Goal: Task Accomplishment & Management: Complete application form

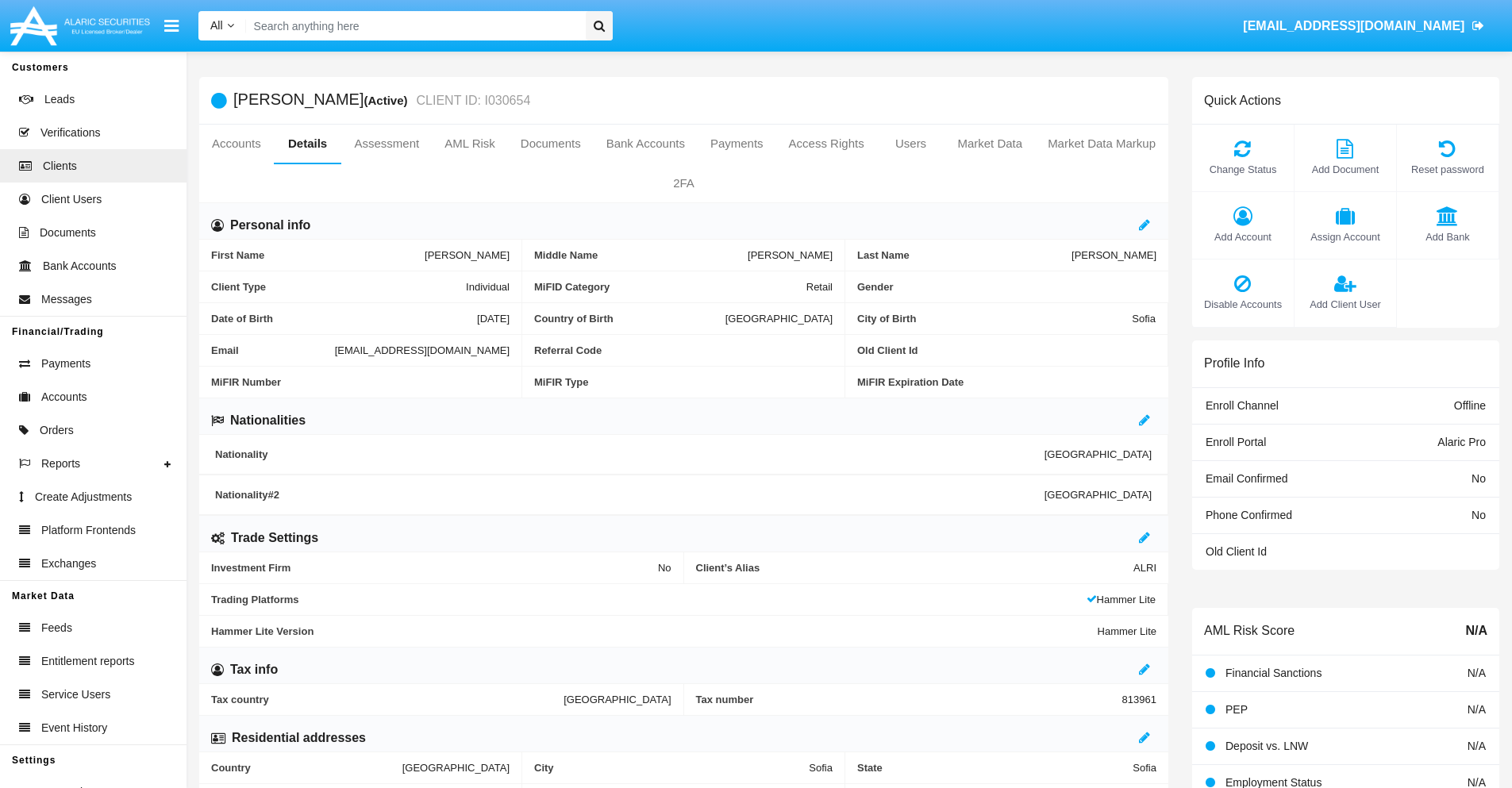
click at [1344, 304] on span "Add Client User" at bounding box center [1345, 304] width 86 height 15
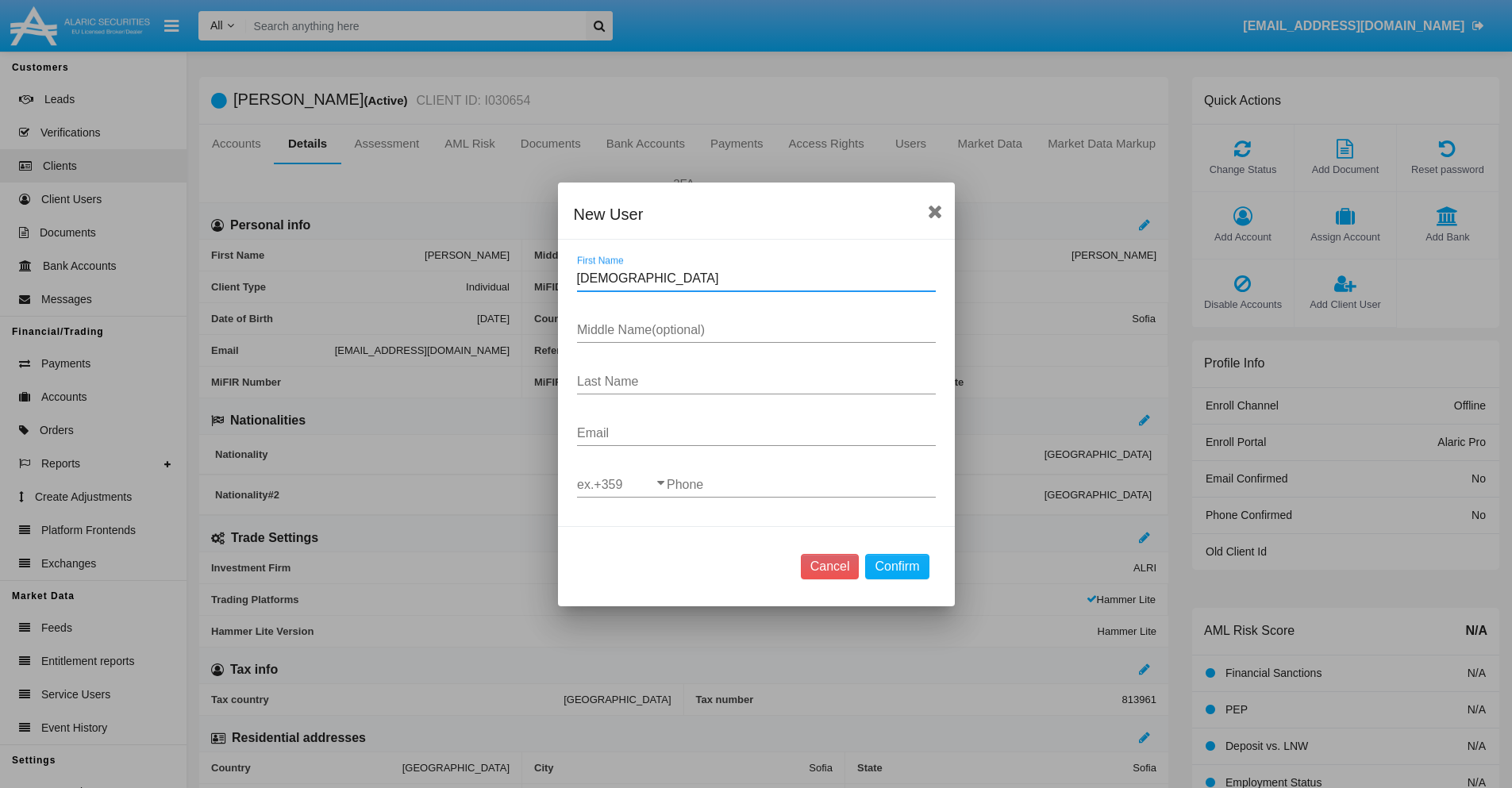
type input "Shanita"
type input "Jeremy"
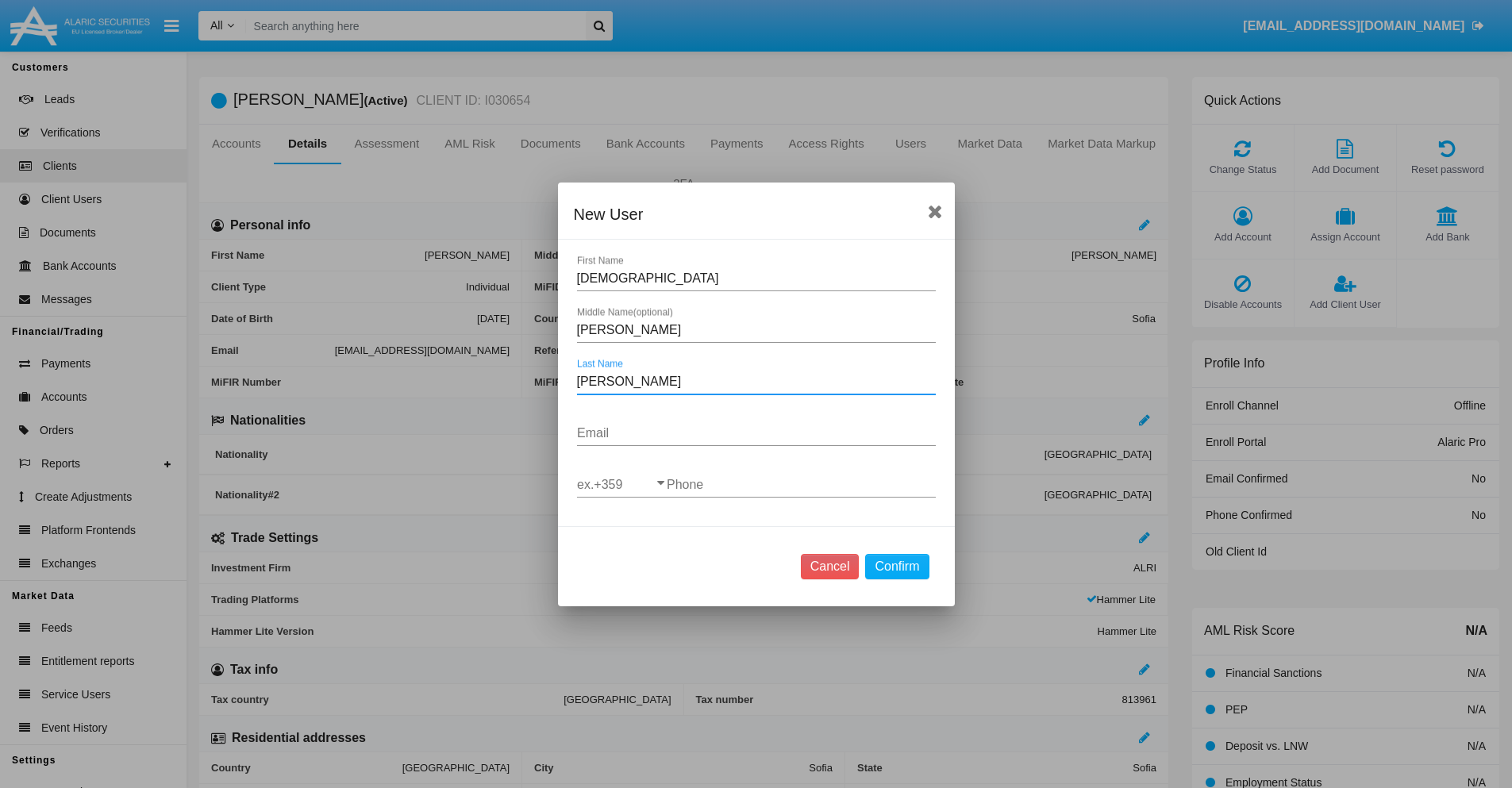
type input "Windler"
type input "[EMAIL_ADDRESS][DOMAIN_NAME]"
click at [621, 484] on input "ex.+359" at bounding box center [621, 485] width 90 height 14
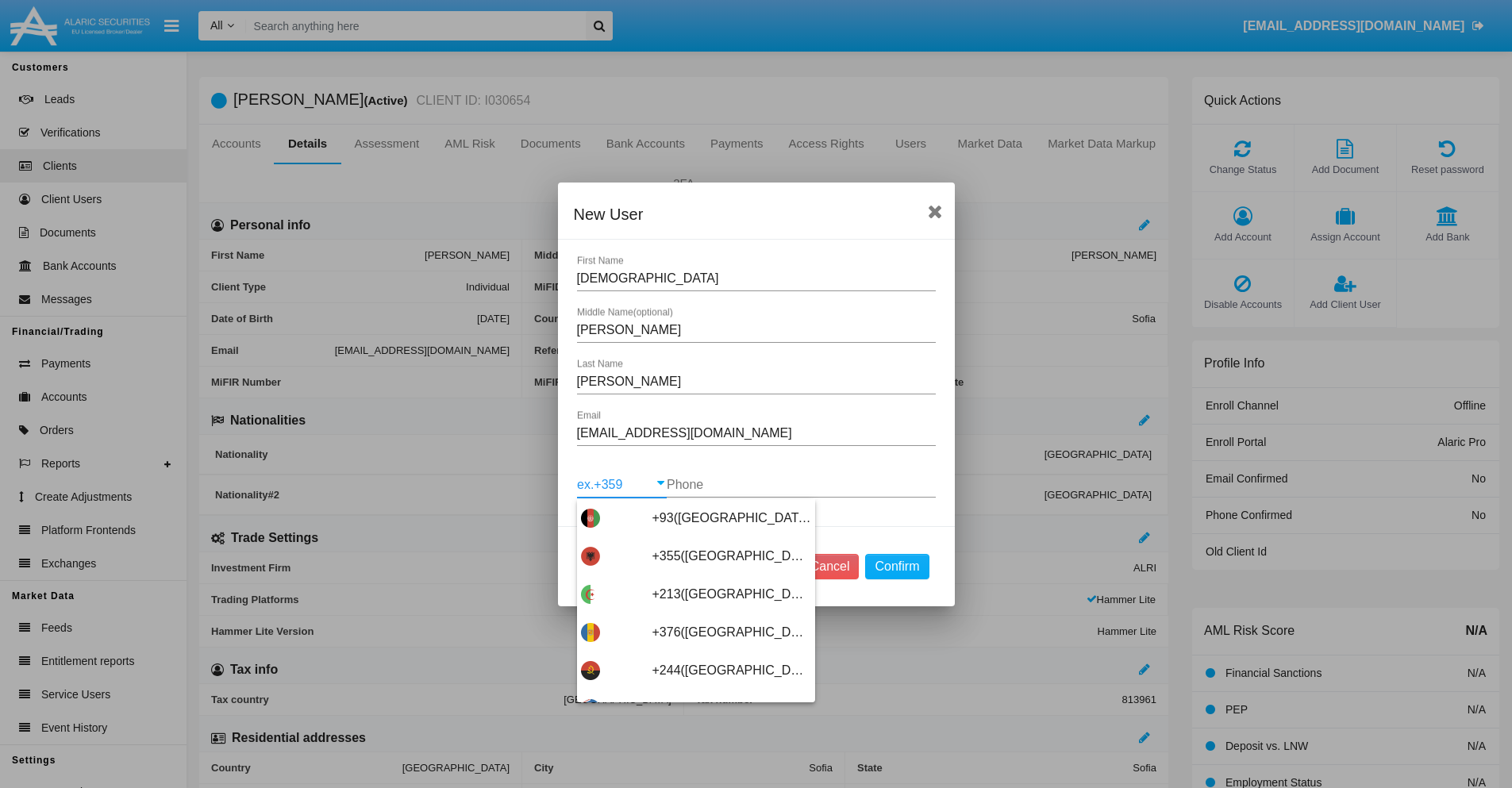
scroll to position [8444, 0]
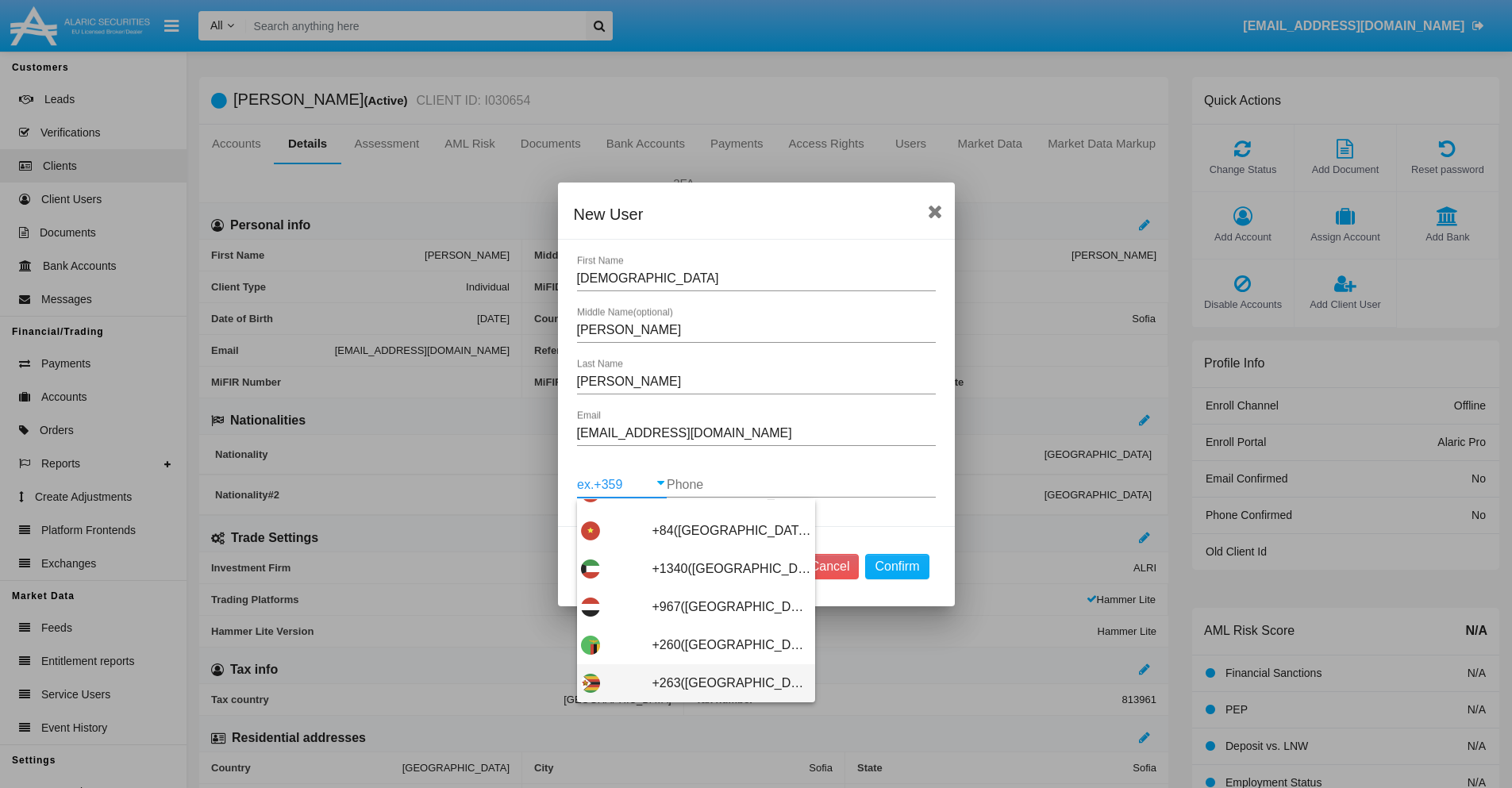
click at [689, 682] on span "+263(Zimbabwe)" at bounding box center [732, 683] width 159 height 39
type input "+263(Zimbabwe)"
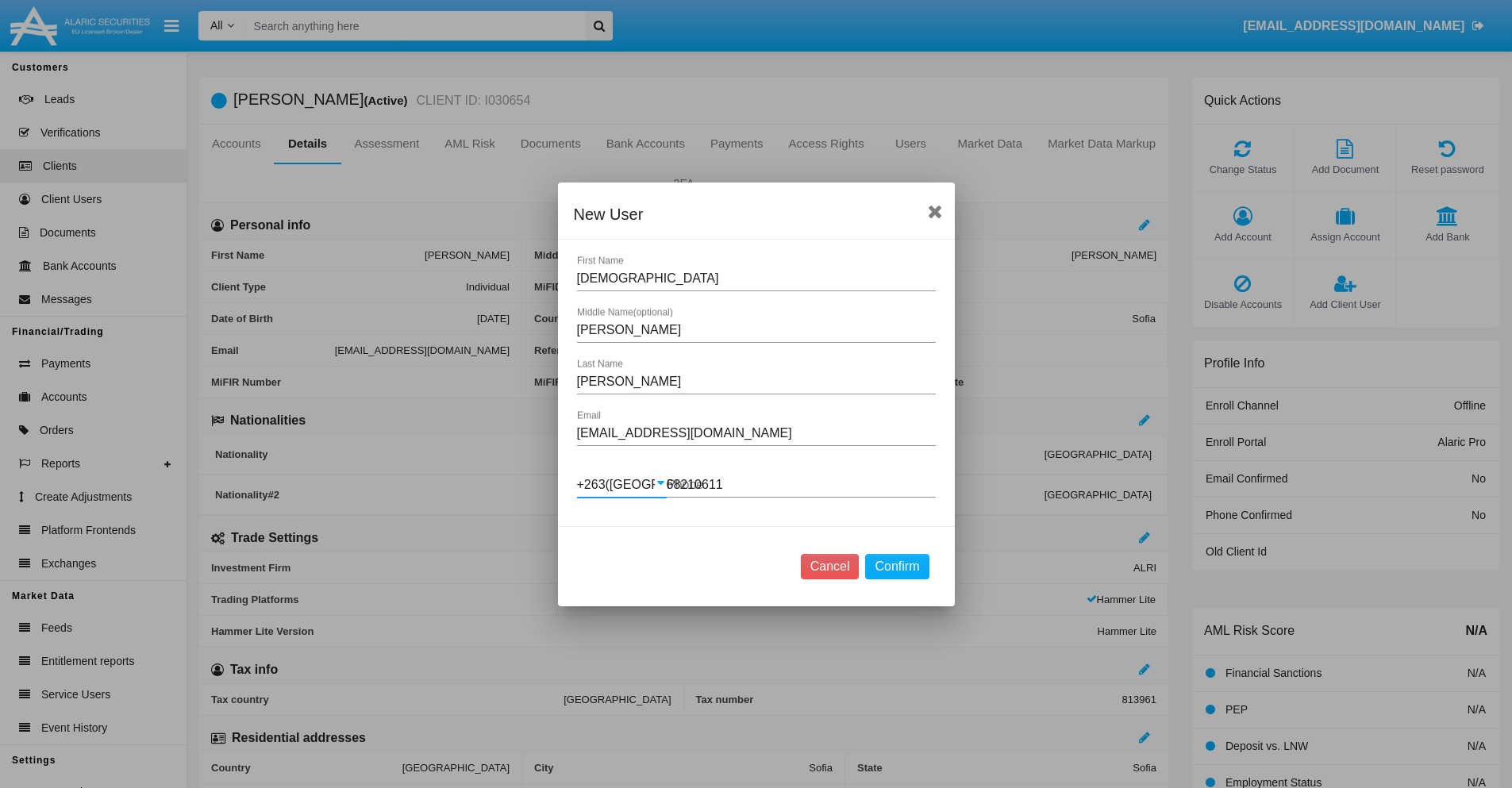
type input "682106115"
click at [897, 566] on button "Confirm" at bounding box center [897, 567] width 63 height 26
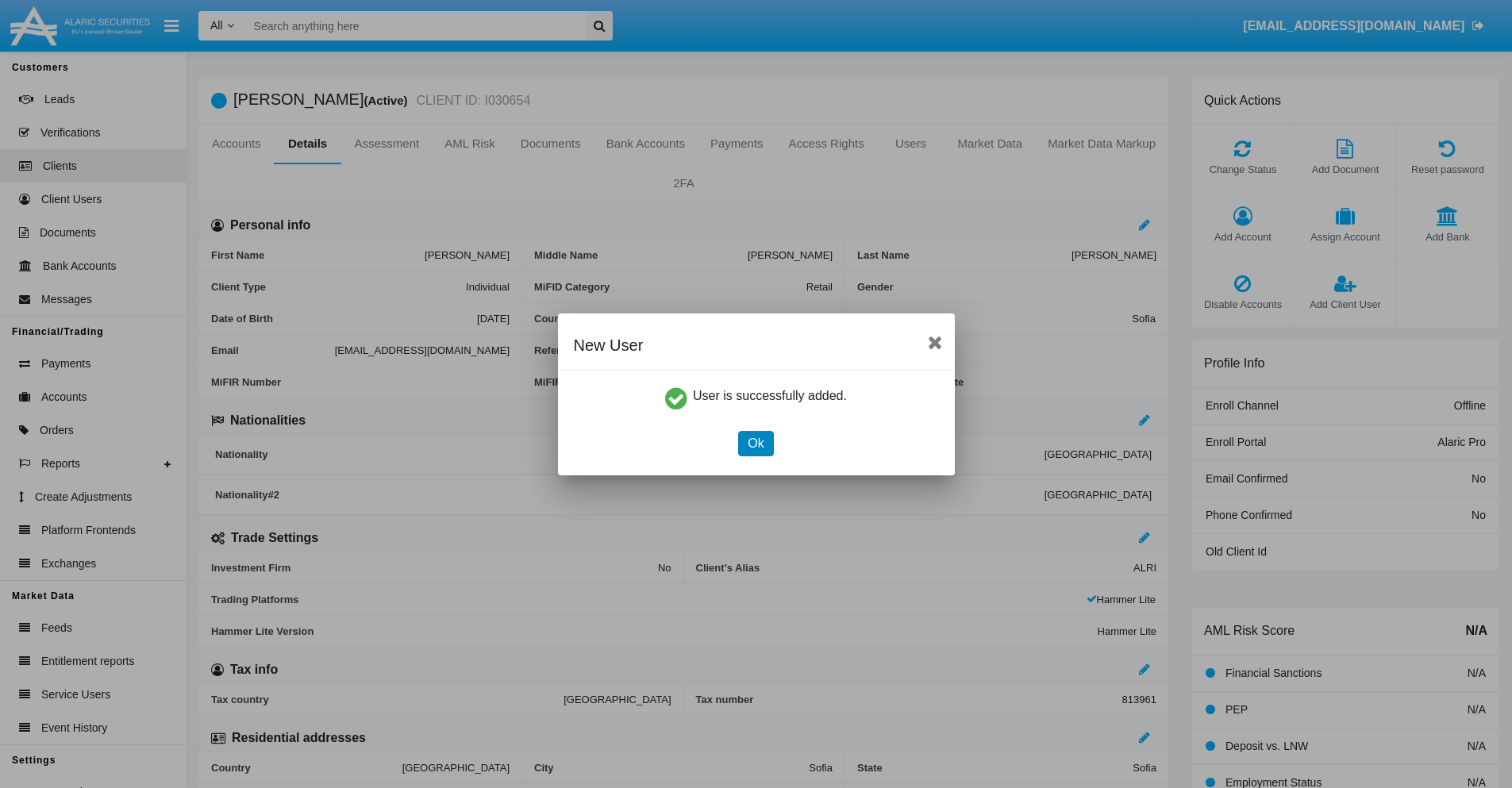
click at [756, 442] on button "Ok" at bounding box center [755, 443] width 35 height 26
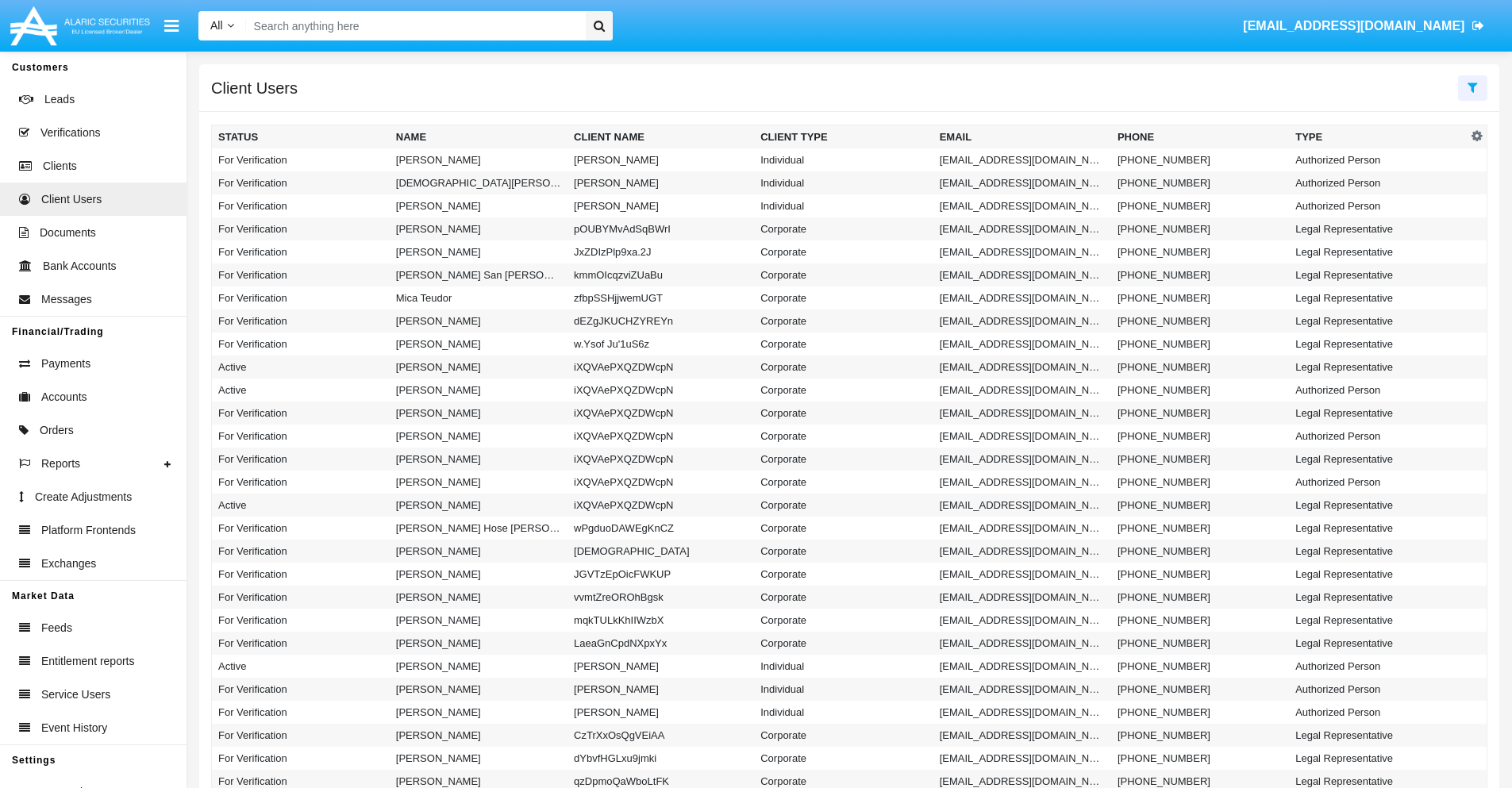
click at [1472, 87] on icon at bounding box center [1472, 87] width 10 height 13
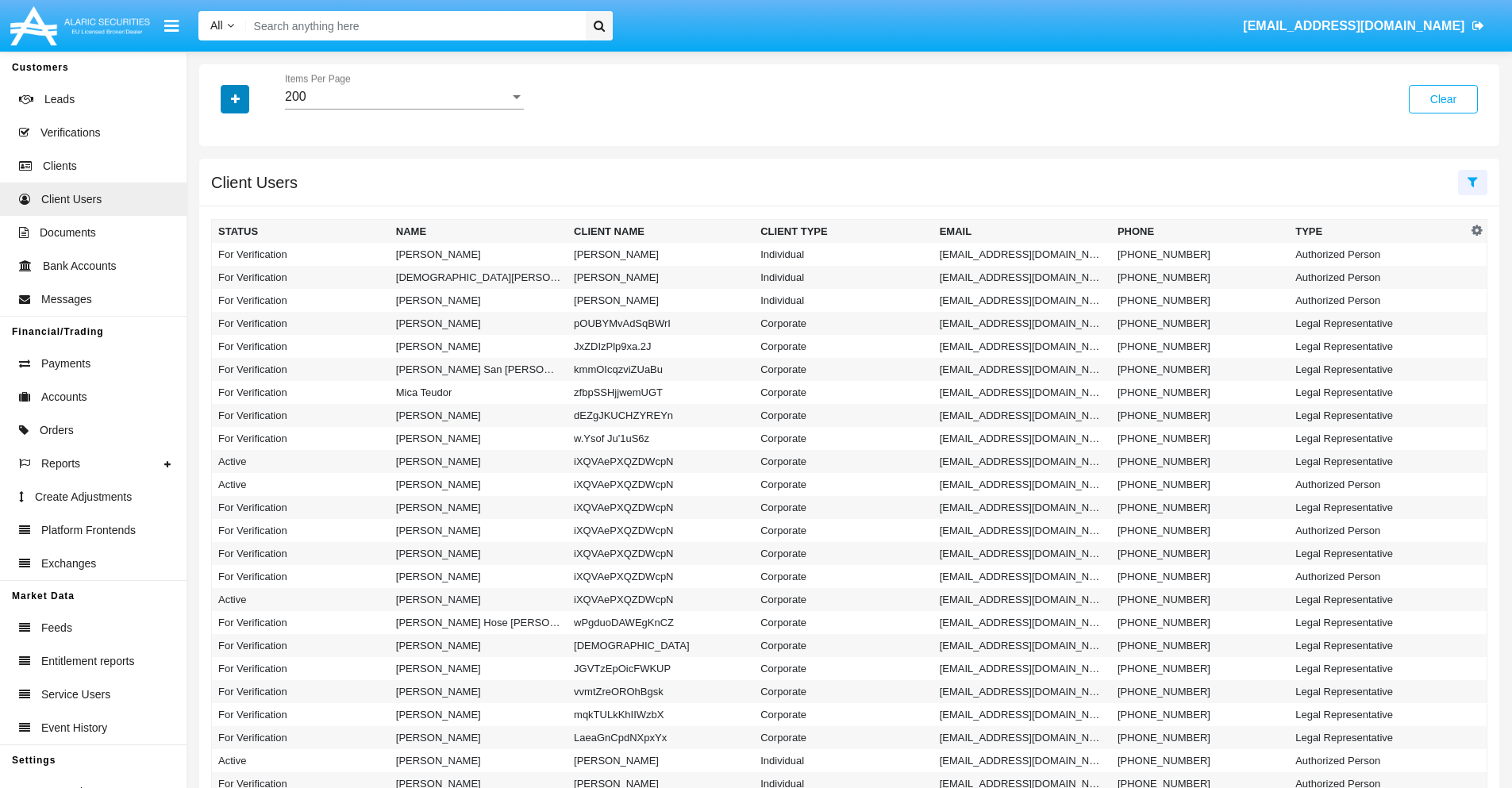
click at [235, 99] on icon "button" at bounding box center [235, 99] width 9 height 11
click at [247, 200] on span "Email" at bounding box center [247, 200] width 32 height 19
click at [218, 207] on input "Email" at bounding box center [217, 207] width 1 height 1
checkbox input "true"
click at [235, 99] on icon "button" at bounding box center [235, 99] width 9 height 11
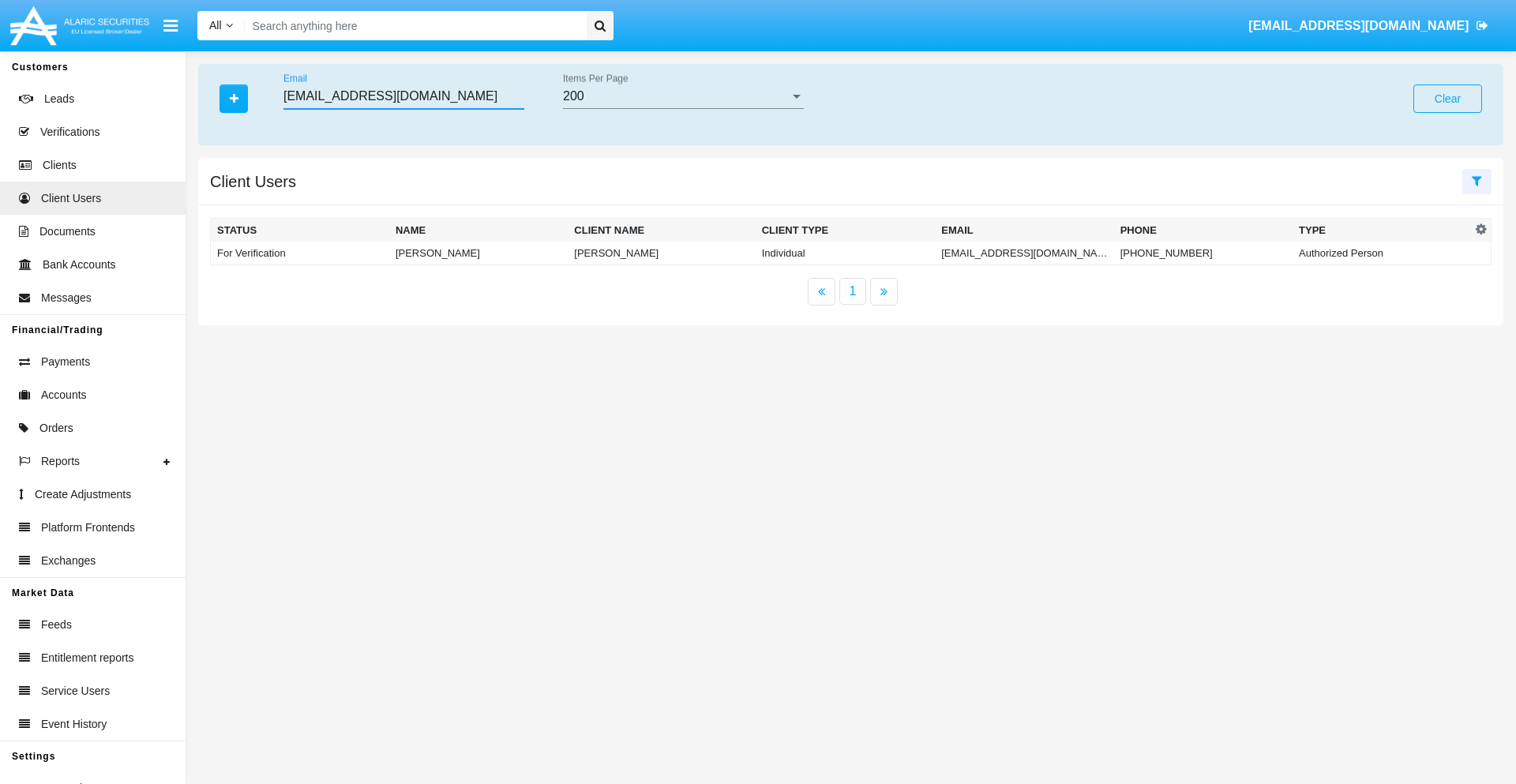
click at [404, 96] on input "[EMAIL_ADDRESS][DOMAIN_NAME]" at bounding box center [404, 96] width 241 height 14
type input "[EMAIL_ADDRESS][DOMAIN_NAME]"
click at [1011, 252] on td "[EMAIL_ADDRESS][DOMAIN_NAME]" at bounding box center [1025, 253] width 179 height 24
